Goal: Information Seeking & Learning: Learn about a topic

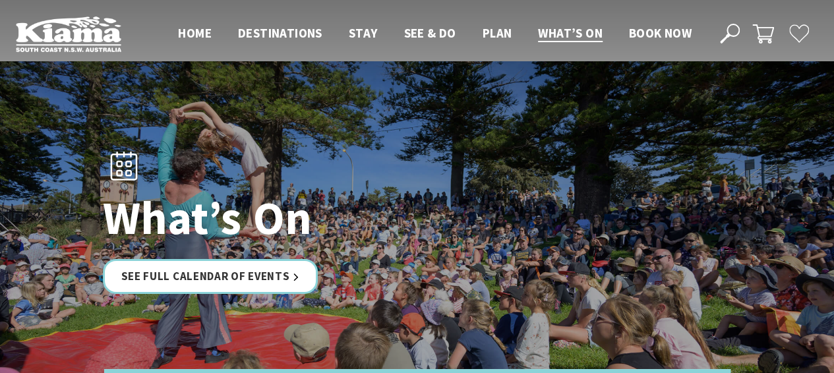
scroll to position [132, 0]
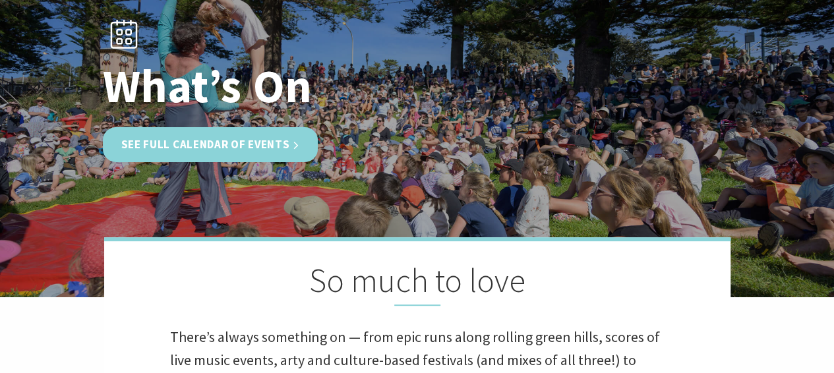
click at [207, 140] on link "See Full Calendar of Events" at bounding box center [211, 144] width 216 height 35
click at [225, 149] on link "See Full Calendar of Events" at bounding box center [211, 144] width 216 height 35
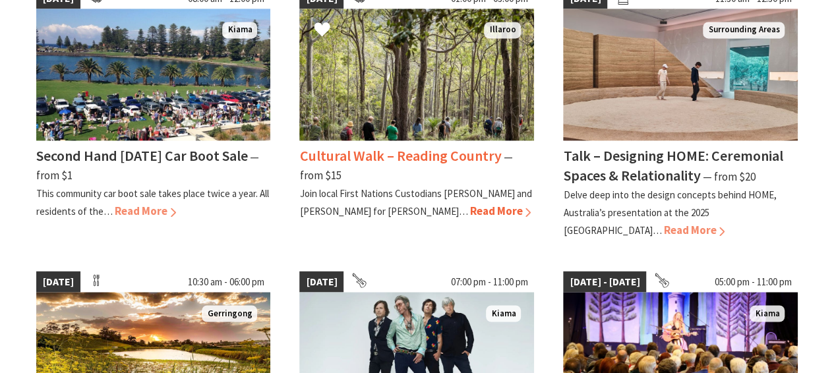
scroll to position [1253, 0]
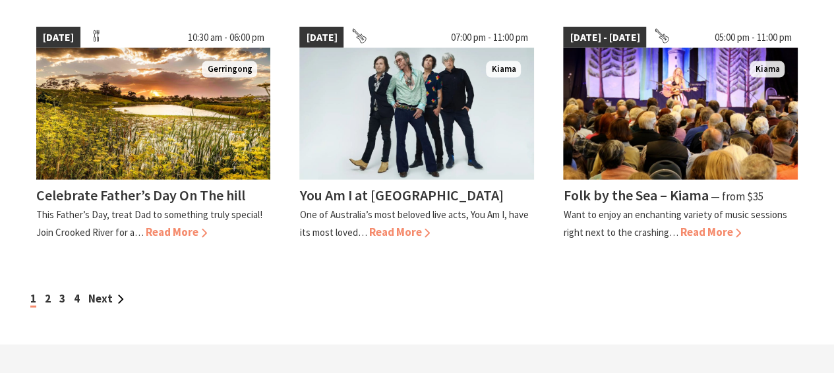
click at [44, 290] on div "1 2 3 4 Next" at bounding box center [417, 299] width 781 height 18
click at [45, 291] on link "2" at bounding box center [48, 298] width 6 height 15
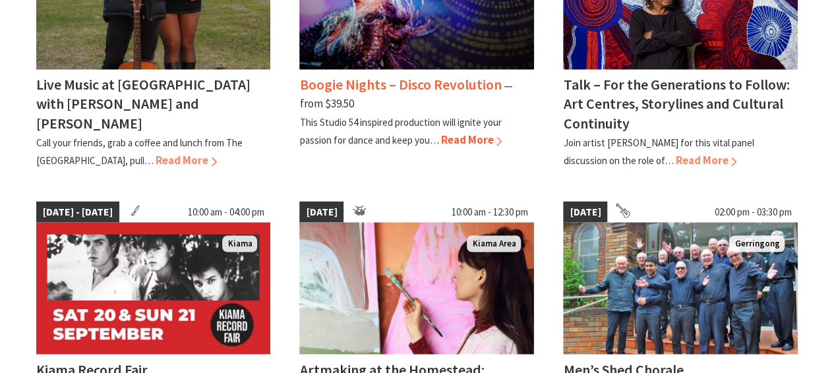
scroll to position [1187, 0]
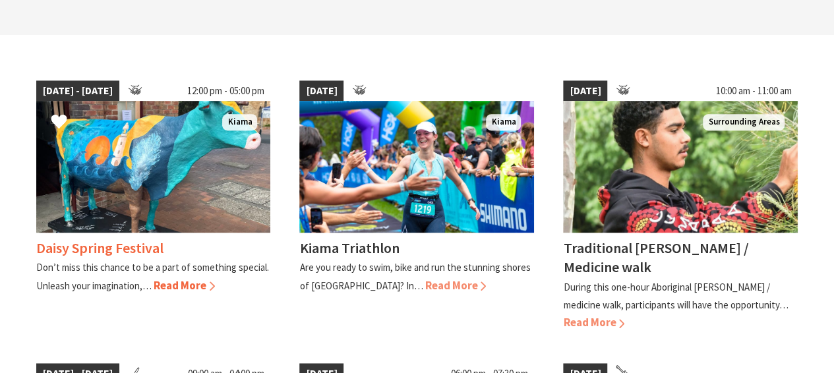
scroll to position [659, 0]
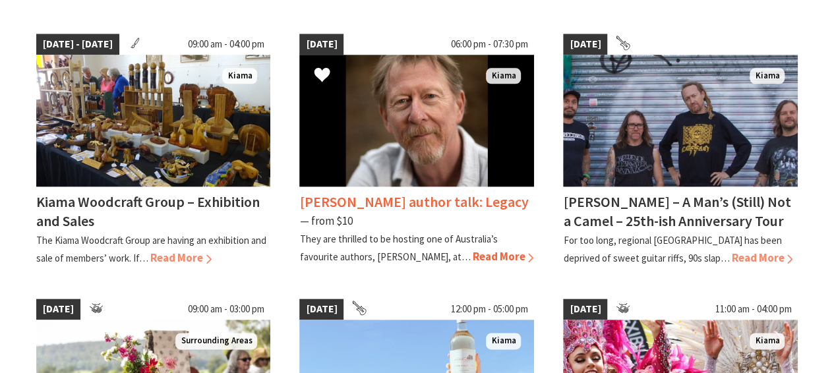
click at [472, 256] on span "Read More" at bounding box center [502, 256] width 61 height 15
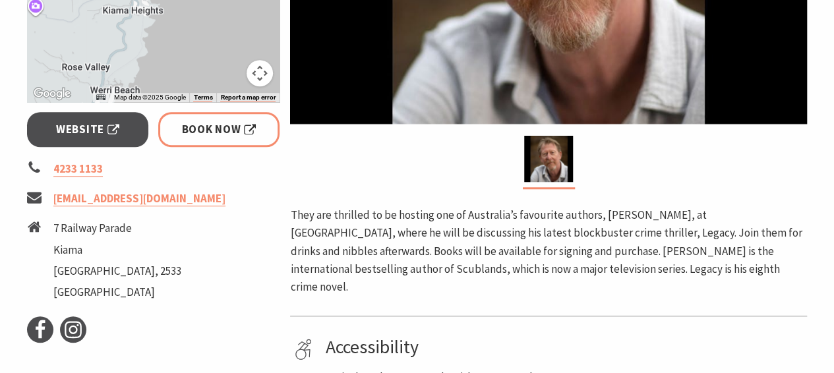
scroll to position [461, 0]
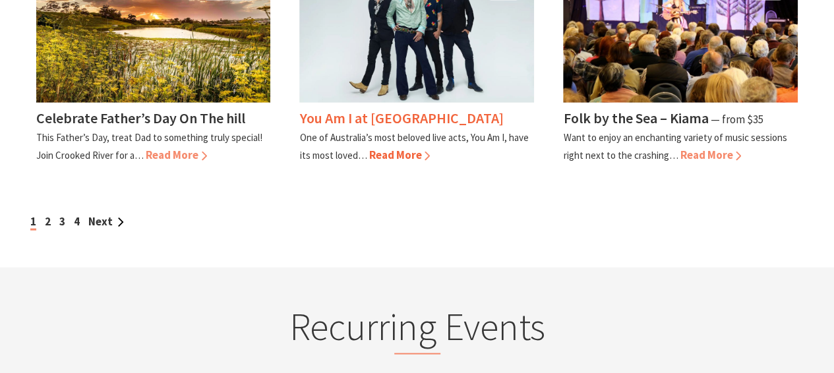
scroll to position [1319, 0]
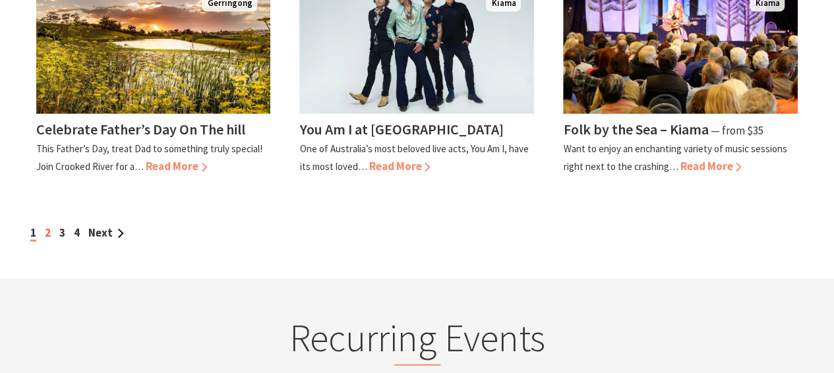
click at [46, 225] on link "2" at bounding box center [48, 232] width 6 height 15
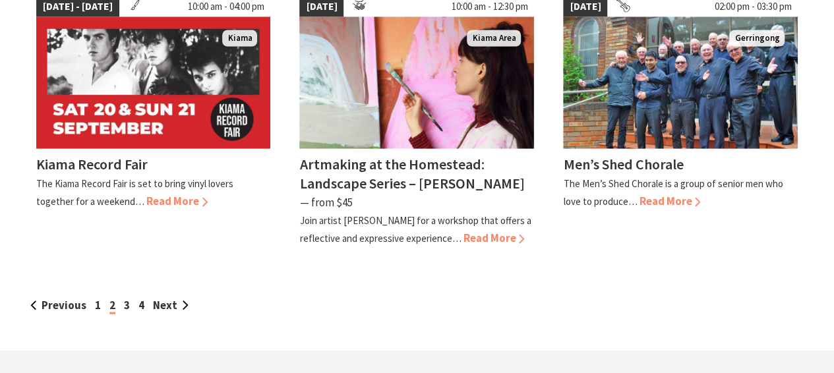
scroll to position [1253, 0]
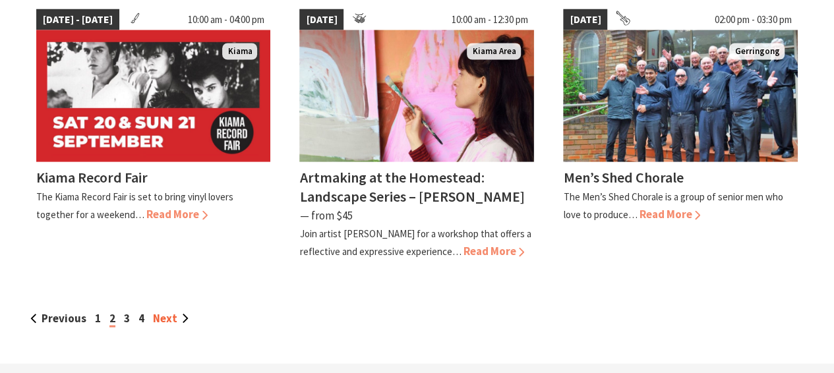
click at [154, 311] on link "Next" at bounding box center [171, 318] width 36 height 15
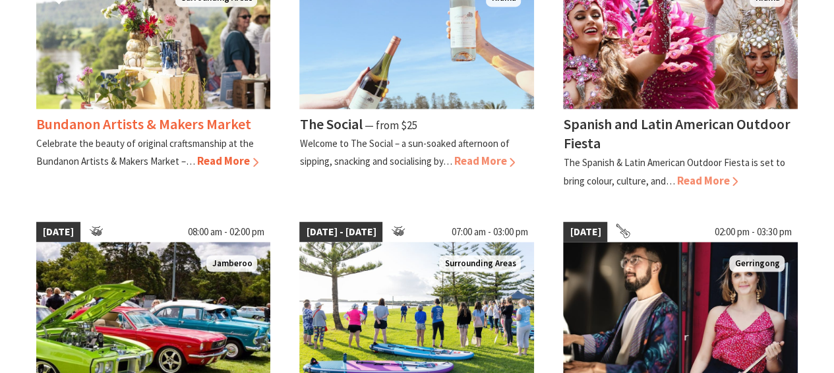
scroll to position [1187, 0]
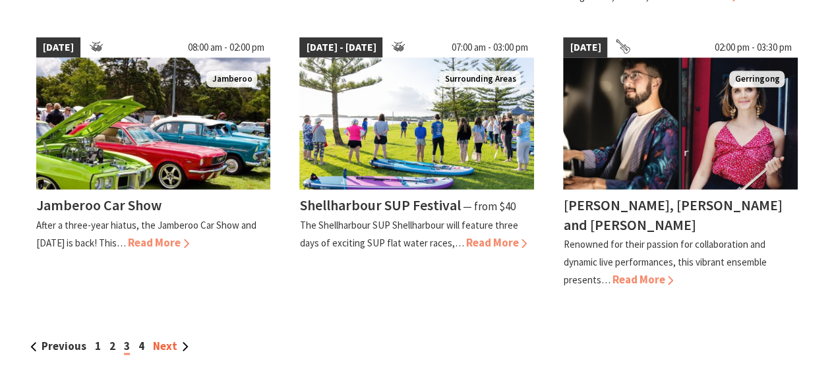
click at [163, 338] on link "Next" at bounding box center [171, 345] width 36 height 15
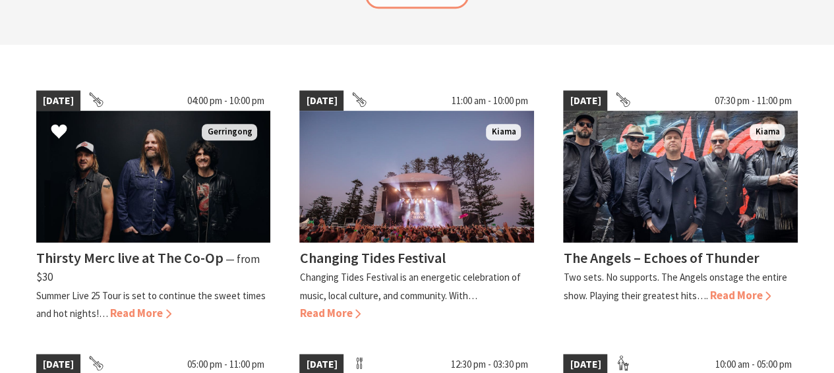
scroll to position [396, 0]
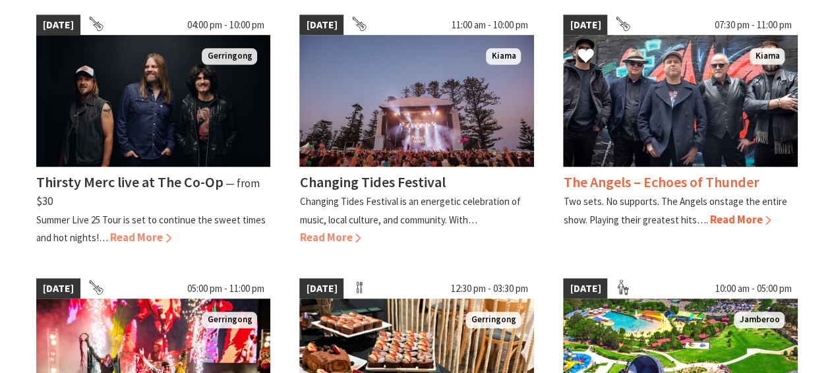
click at [720, 218] on span "Read More" at bounding box center [739, 219] width 61 height 15
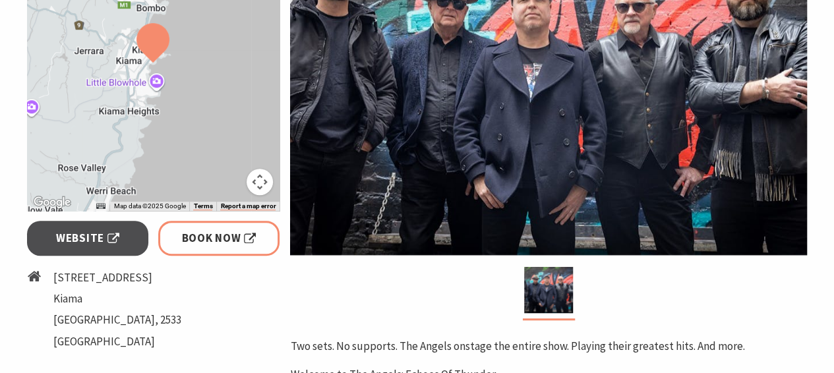
scroll to position [66, 0]
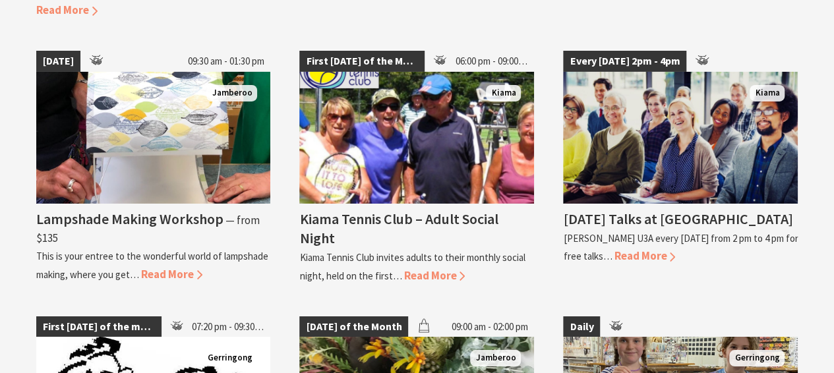
scroll to position [2242, 0]
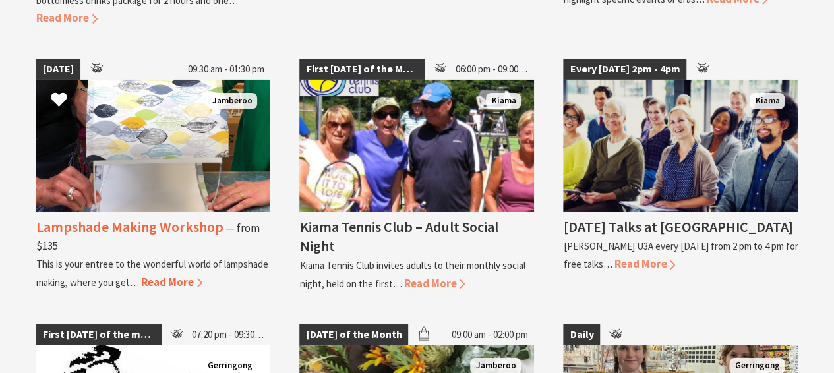
click at [163, 148] on img at bounding box center [153, 146] width 235 height 132
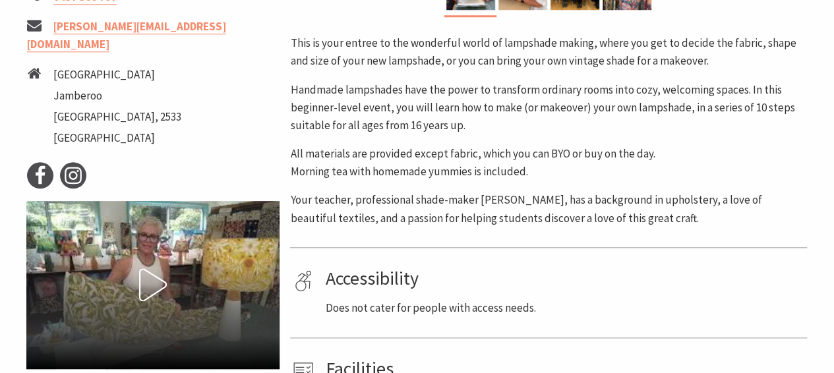
scroll to position [461, 0]
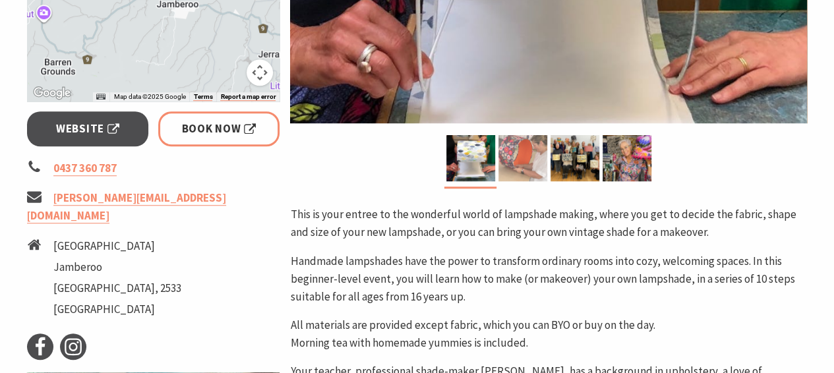
click at [517, 173] on img at bounding box center [522, 158] width 49 height 46
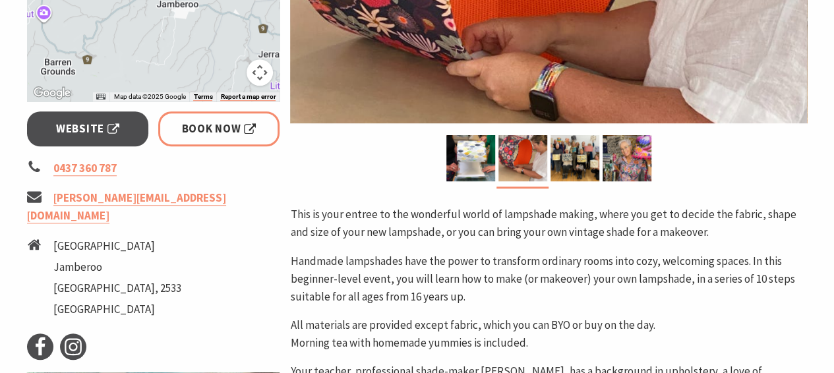
scroll to position [264, 0]
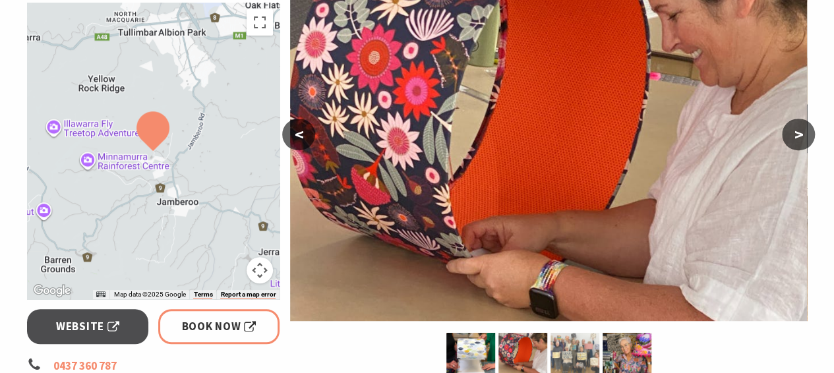
click at [569, 350] on img at bounding box center [574, 356] width 49 height 46
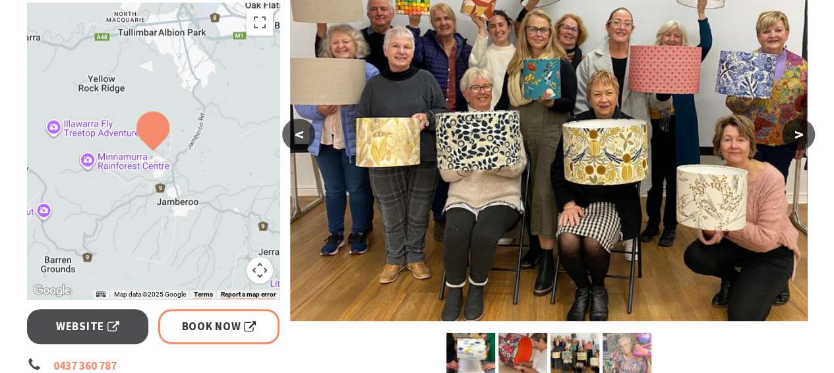
click at [626, 345] on img at bounding box center [627, 356] width 49 height 46
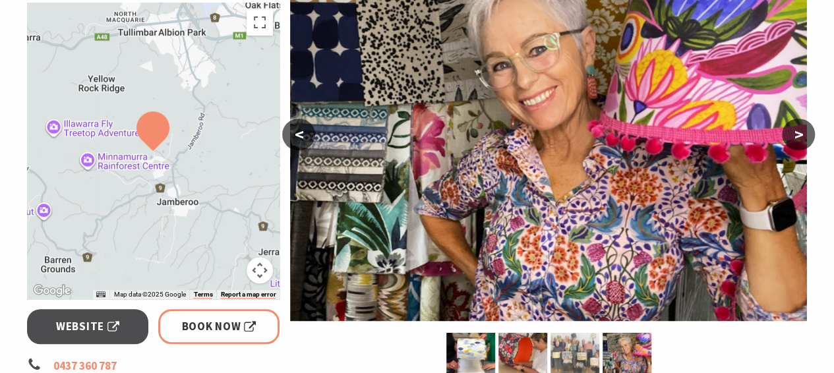
click at [568, 349] on img at bounding box center [574, 356] width 49 height 46
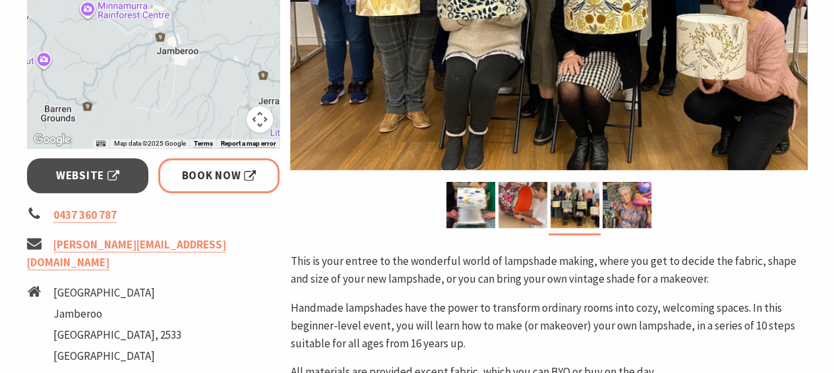
scroll to position [461, 0]
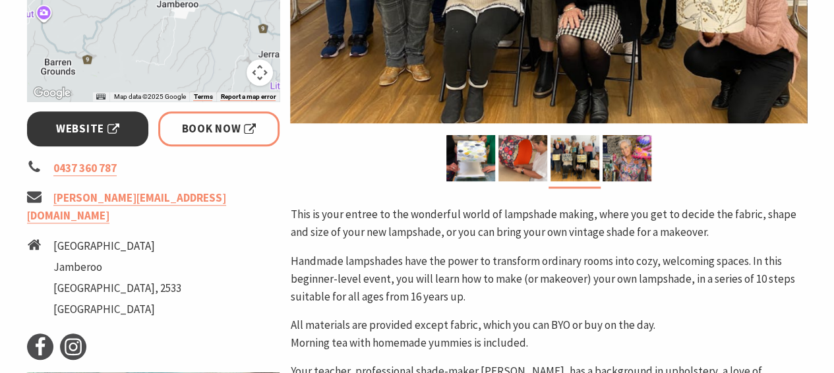
click at [124, 123] on link "Website" at bounding box center [88, 128] width 122 height 35
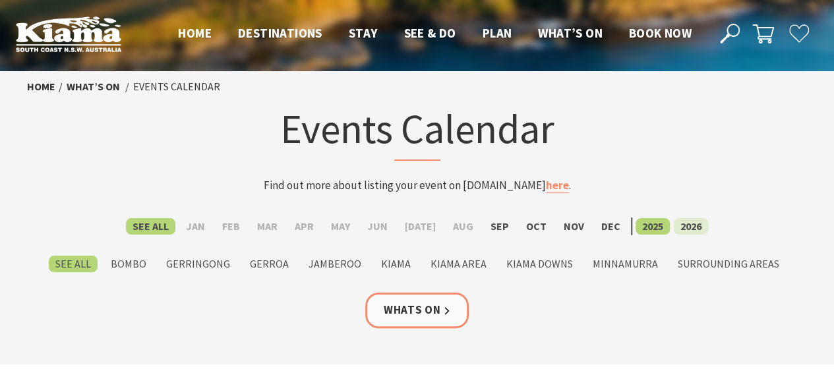
click at [684, 225] on label "2026" at bounding box center [691, 226] width 34 height 16
click at [0, 0] on input "2026" at bounding box center [0, 0] width 0 height 0
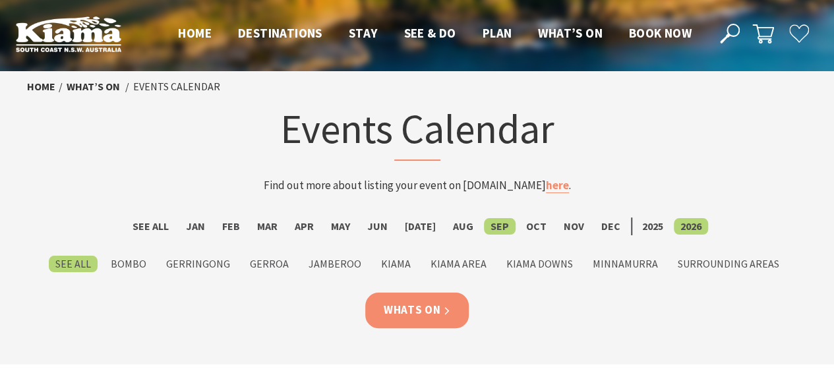
click at [410, 303] on link "Whats On" at bounding box center [417, 310] width 104 height 35
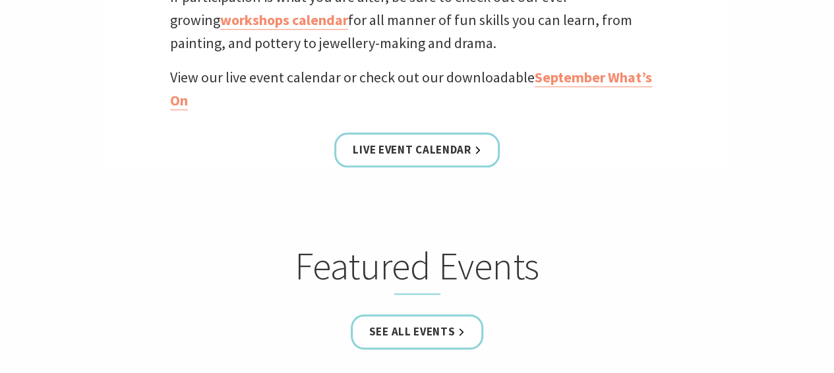
scroll to position [725, 0]
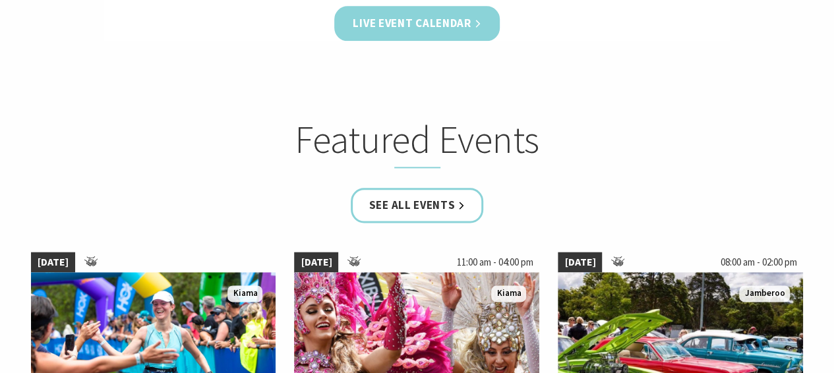
click at [396, 21] on link "Live Event Calendar" at bounding box center [416, 23] width 165 height 35
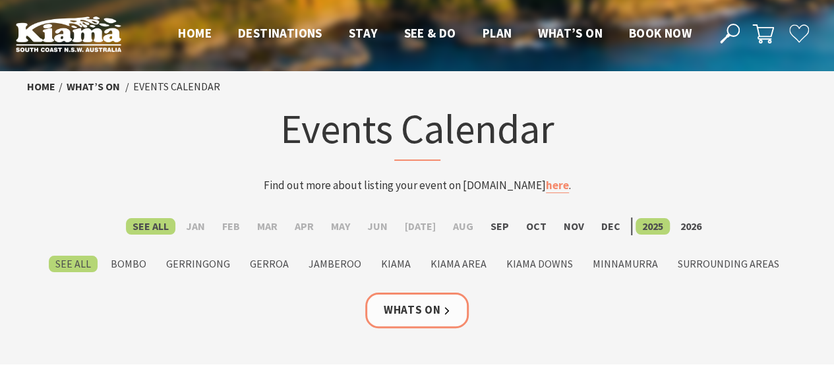
click at [824, 162] on section "Home What’s On Events Calendar Events Calendar Find out more about listing your…" at bounding box center [417, 217] width 834 height 293
click at [684, 223] on label "2026" at bounding box center [691, 226] width 34 height 16
click at [0, 0] on input "2026" at bounding box center [0, 0] width 0 height 0
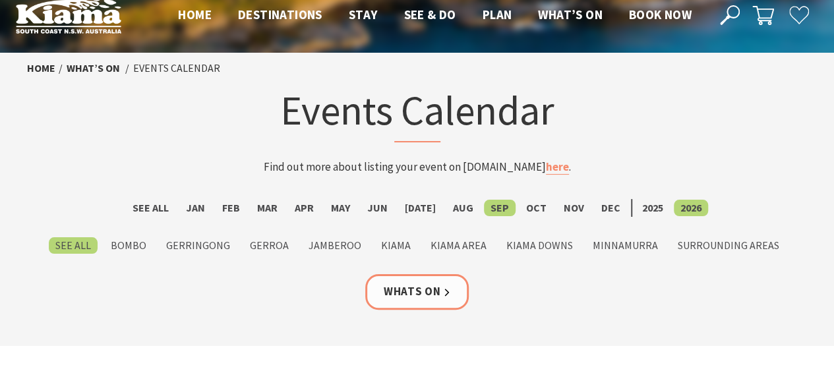
scroll to position [198, 0]
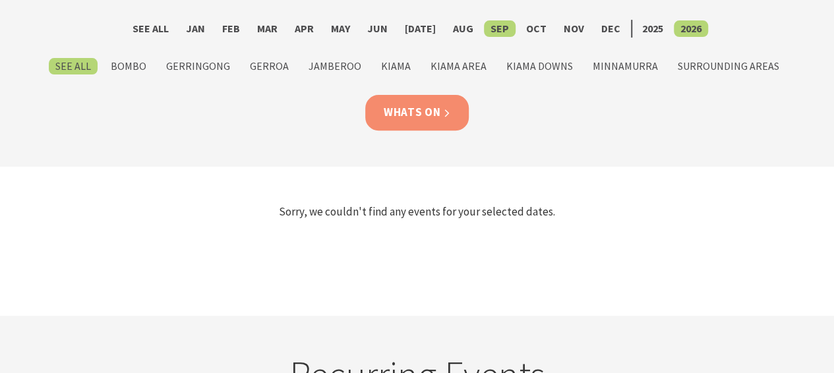
click at [413, 109] on link "Whats On" at bounding box center [417, 112] width 104 height 35
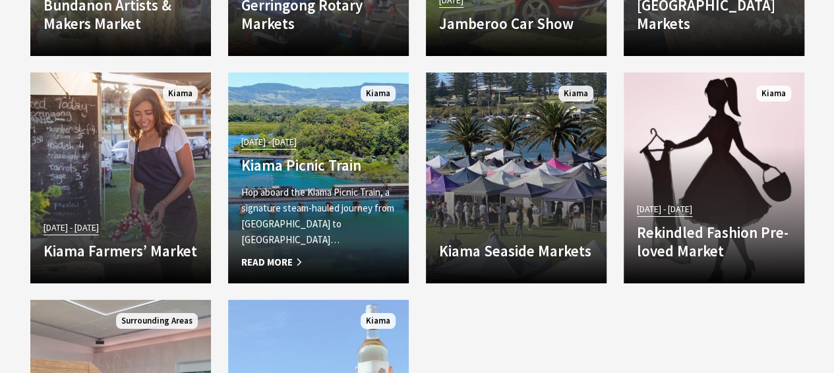
scroll to position [2637, 0]
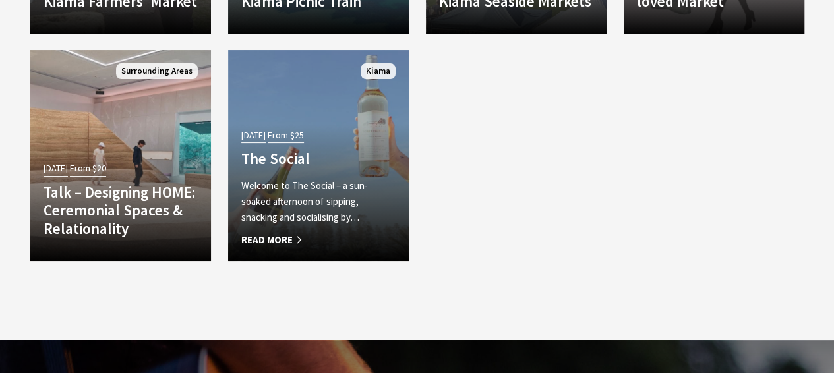
click at [315, 187] on p "Welcome to The Social – a sun-soaked afternoon of sipping, snacking and sociali…" at bounding box center [318, 201] width 154 height 47
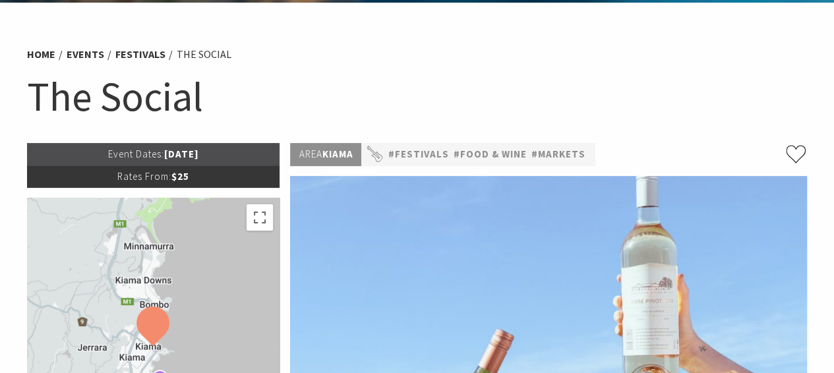
scroll to position [66, 0]
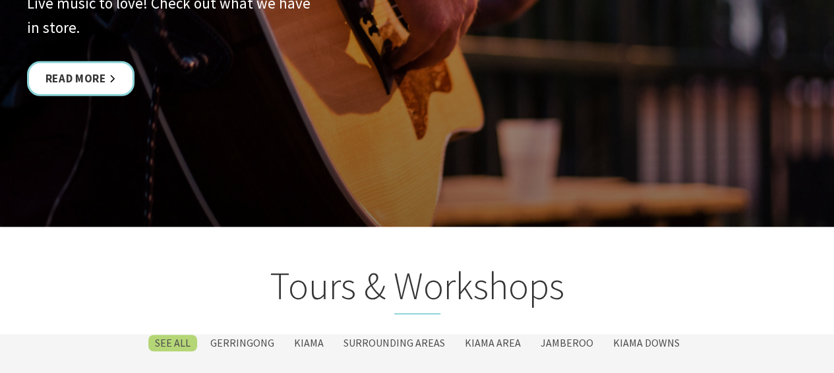
scroll to position [2703, 0]
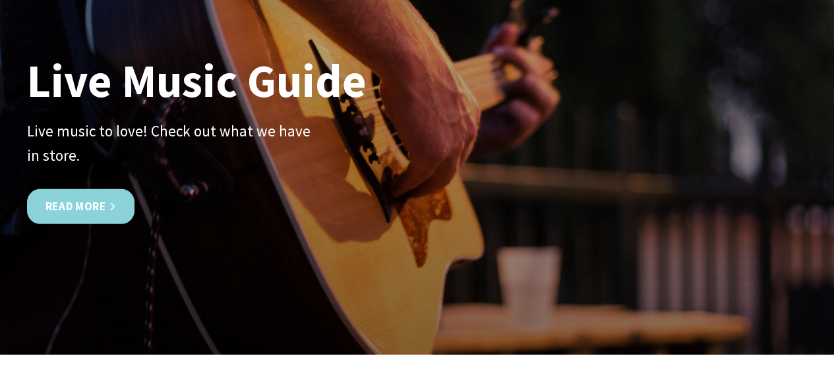
click at [103, 200] on link "Read More" at bounding box center [80, 206] width 107 height 35
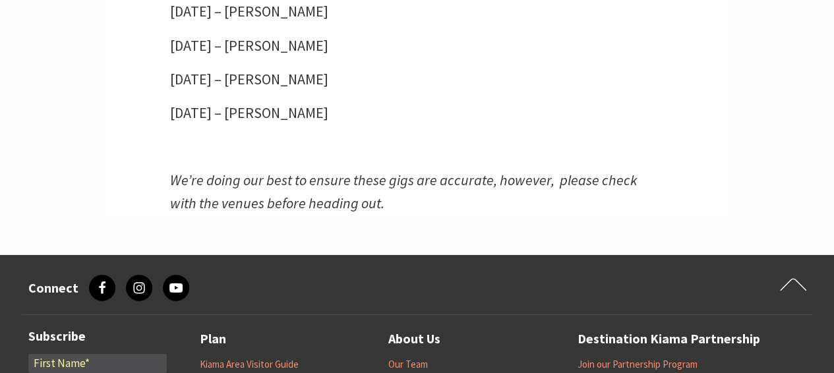
scroll to position [4615, 0]
